Goal: Register for event/course

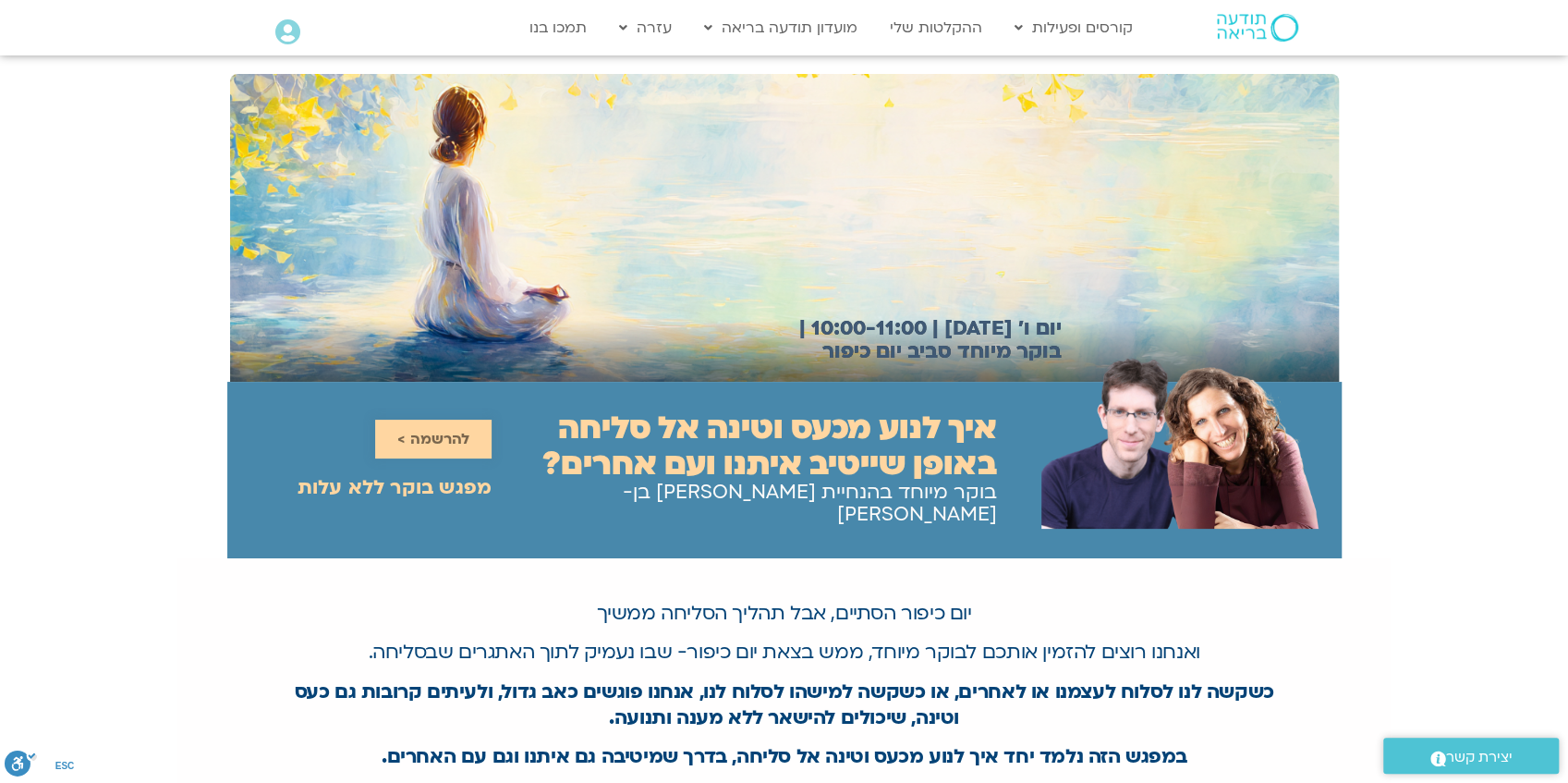
click at [434, 434] on span "להרשמה >" at bounding box center [433, 439] width 72 height 17
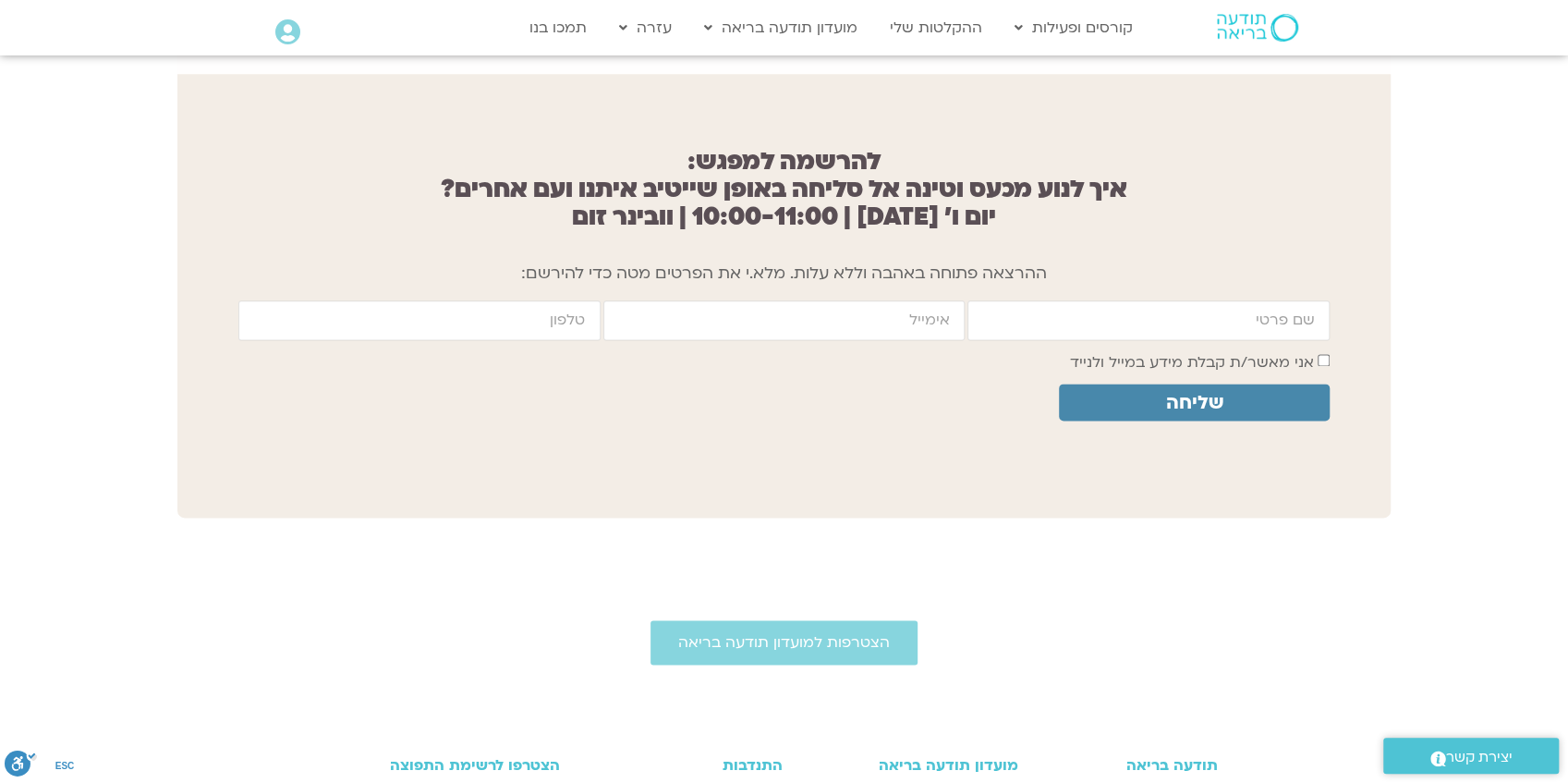
scroll to position [1477, 0]
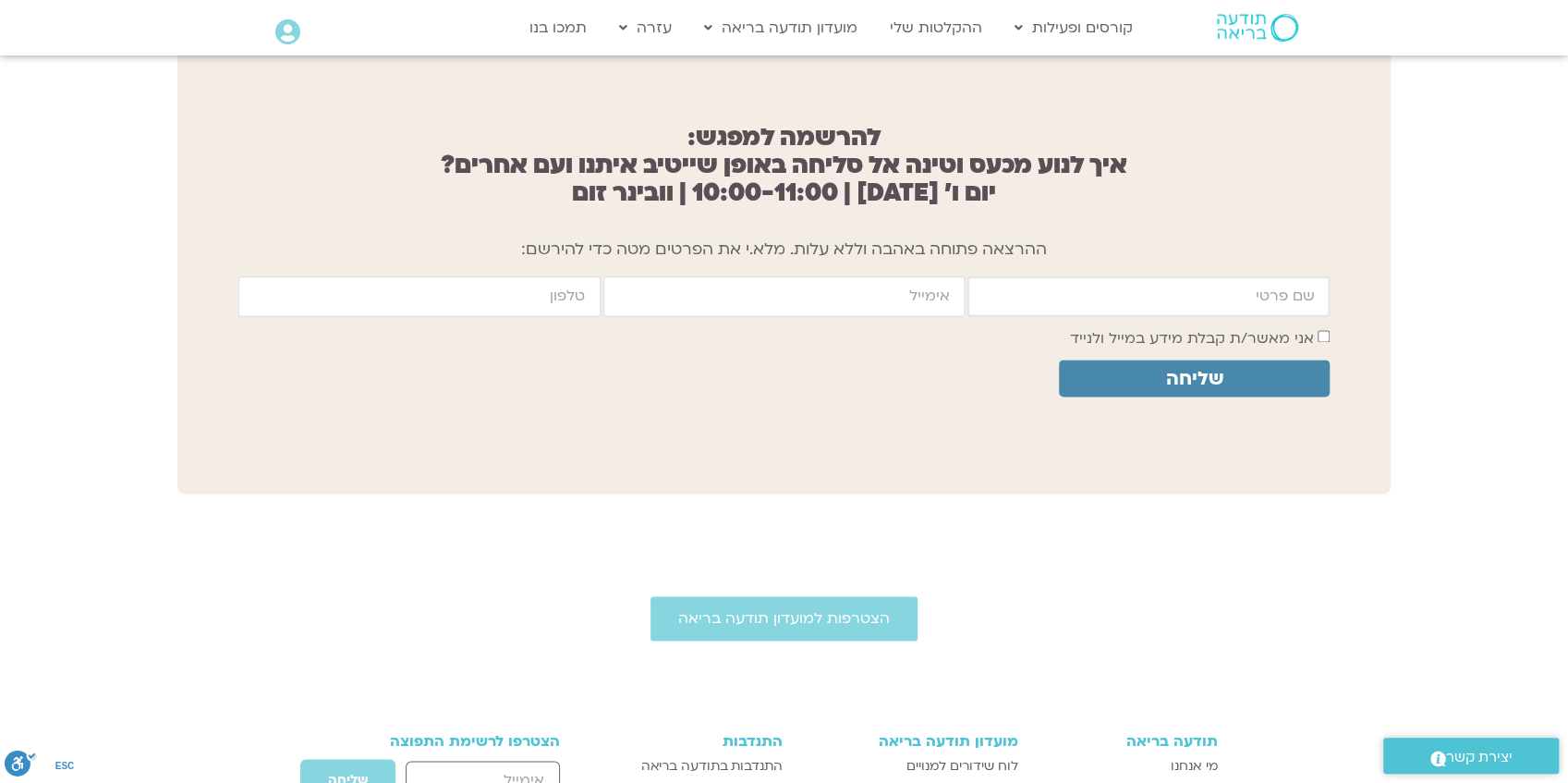
click at [1225, 285] on input "firstname" at bounding box center [1148, 296] width 362 height 40
type input "[PERSON_NAME]"
type input "[EMAIL_ADDRESS][DOMAIN_NAME]"
type input "0528722875"
click at [1216, 368] on span "שליחה" at bounding box center [1194, 379] width 58 height 21
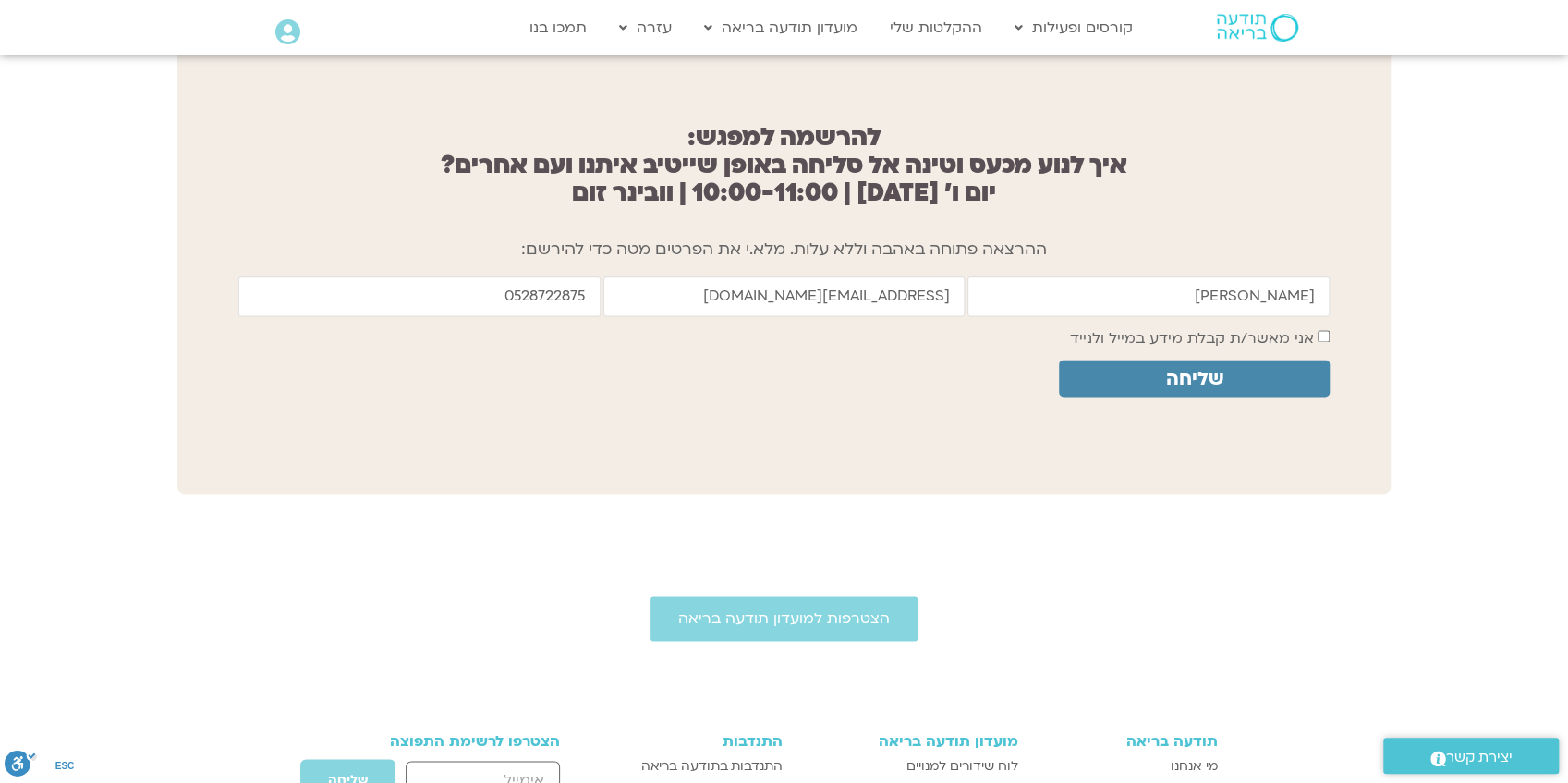
click at [1198, 372] on span "שליחה" at bounding box center [1194, 379] width 58 height 21
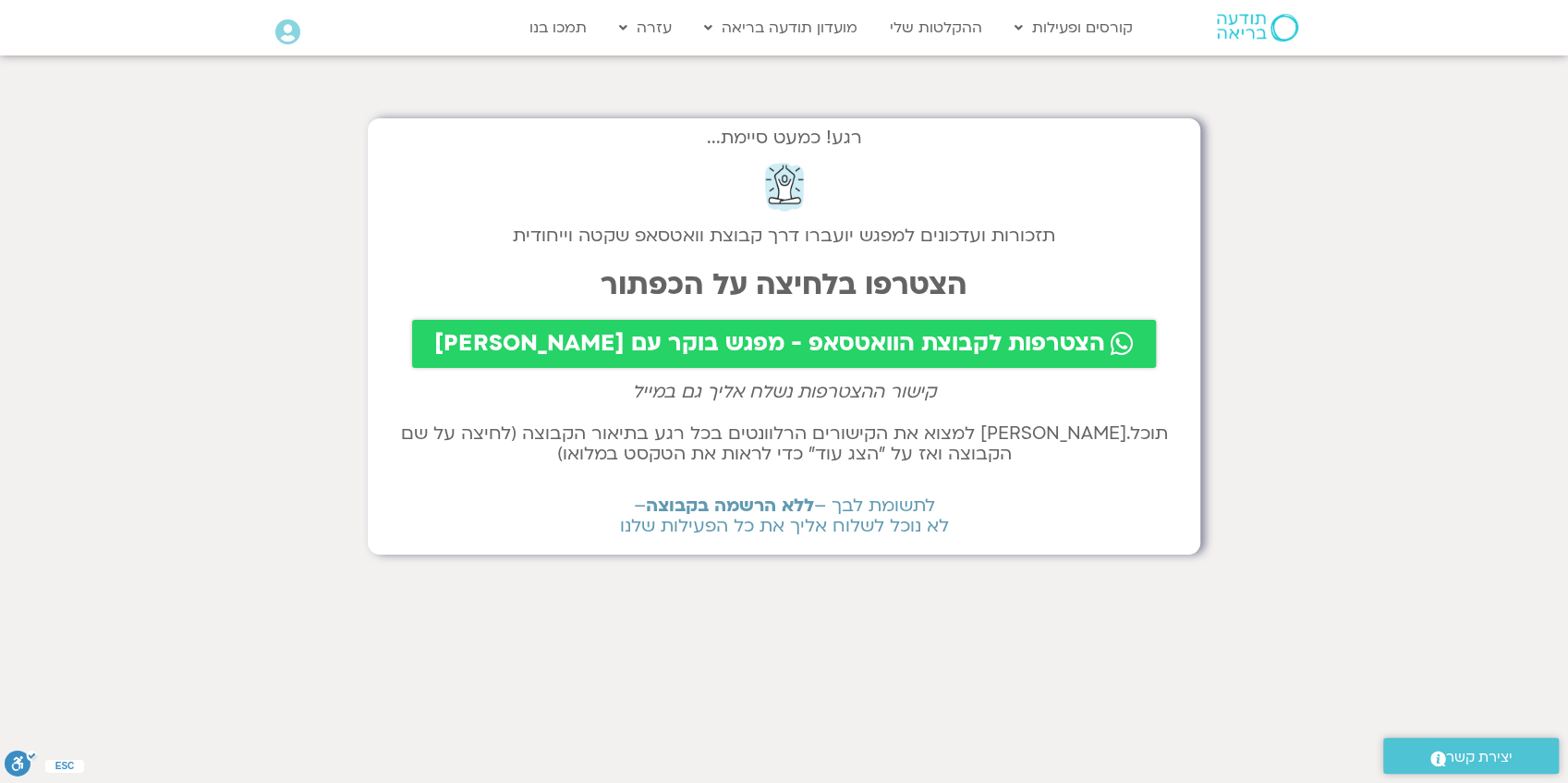
click at [772, 345] on span "הצטרפות לקבוצת הוואטסאפ - מפגש בוקר עם [PERSON_NAME]" at bounding box center [769, 344] width 671 height 26
